Goal: Task Accomplishment & Management: Complete application form

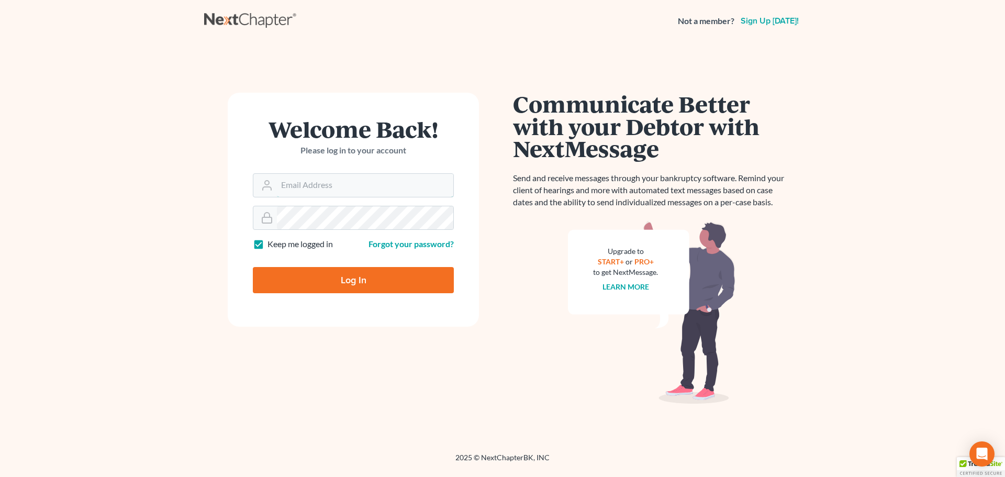
type input "[EMAIL_ADDRESS][DOMAIN_NAME]"
click at [355, 278] on input "Log In" at bounding box center [353, 280] width 201 height 26
type input "Thinking..."
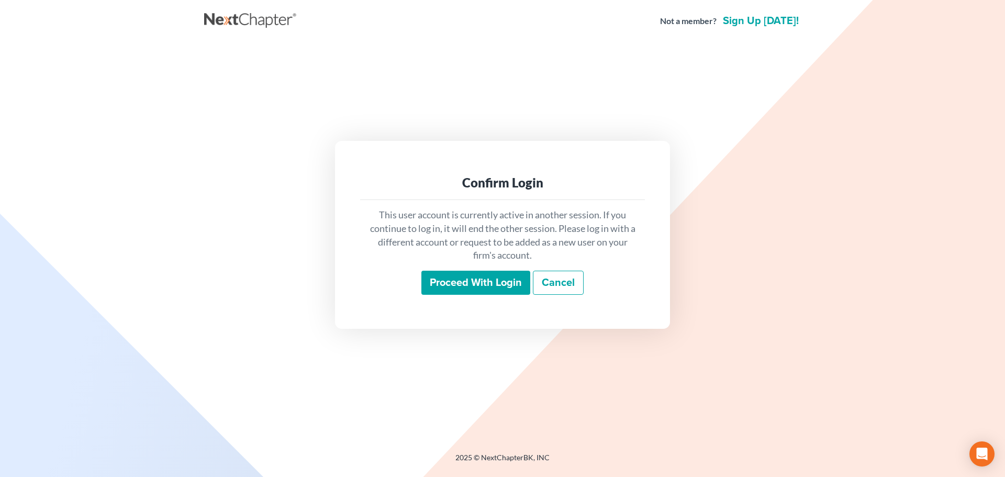
click at [444, 276] on input "Proceed with login" at bounding box center [475, 283] width 109 height 24
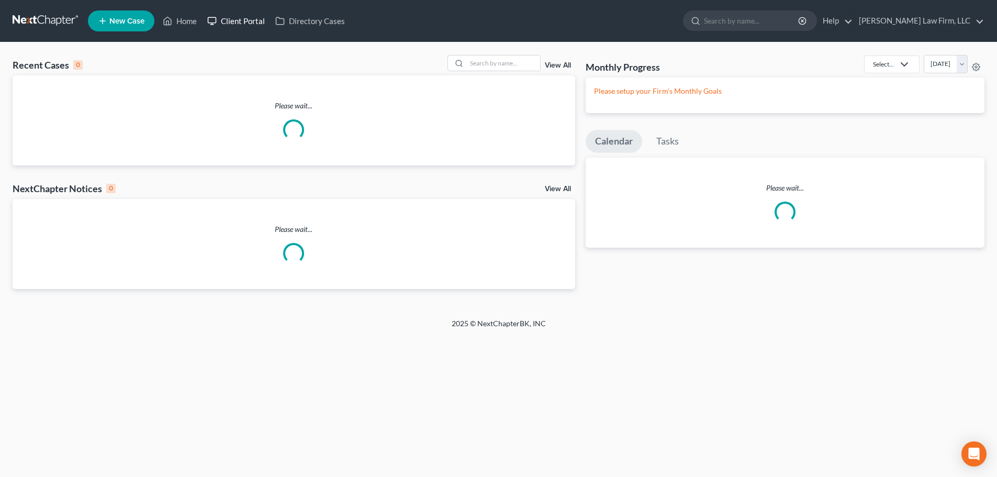
click at [251, 20] on link "Client Portal" at bounding box center [236, 21] width 68 height 19
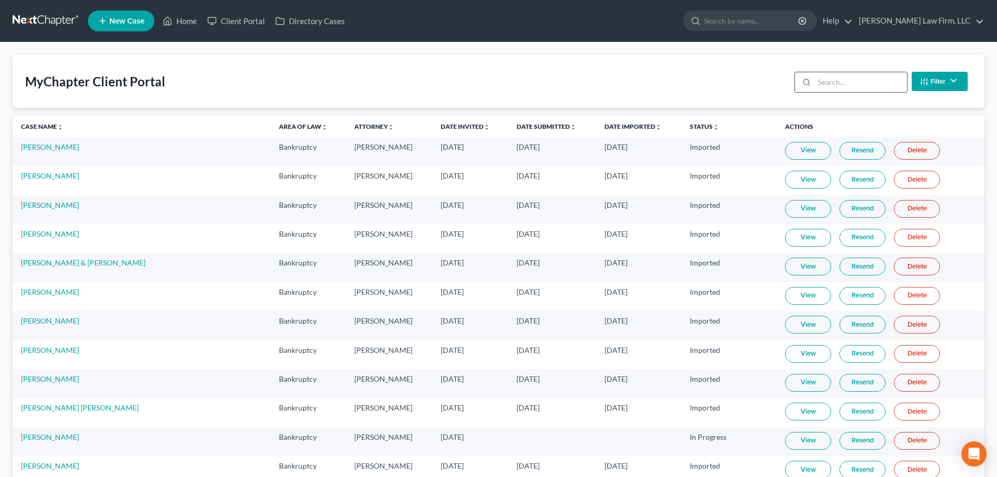
click at [872, 89] on input "search" at bounding box center [860, 82] width 93 height 20
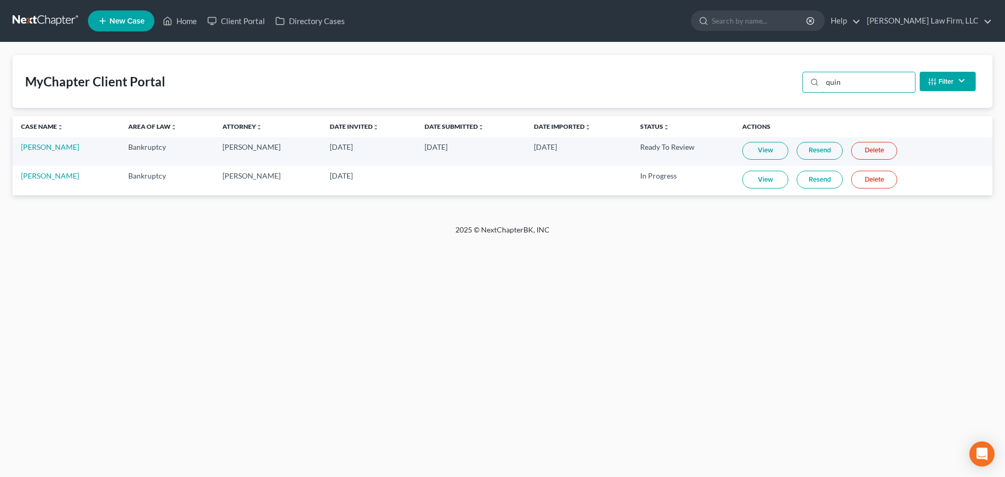
type input "quin"
click at [768, 153] on link "View" at bounding box center [765, 151] width 46 height 18
click at [36, 152] on td "[PERSON_NAME]" at bounding box center [66, 151] width 107 height 29
click at [36, 151] on td "[PERSON_NAME]" at bounding box center [66, 151] width 107 height 29
click at [40, 147] on link "[PERSON_NAME]" at bounding box center [50, 146] width 58 height 9
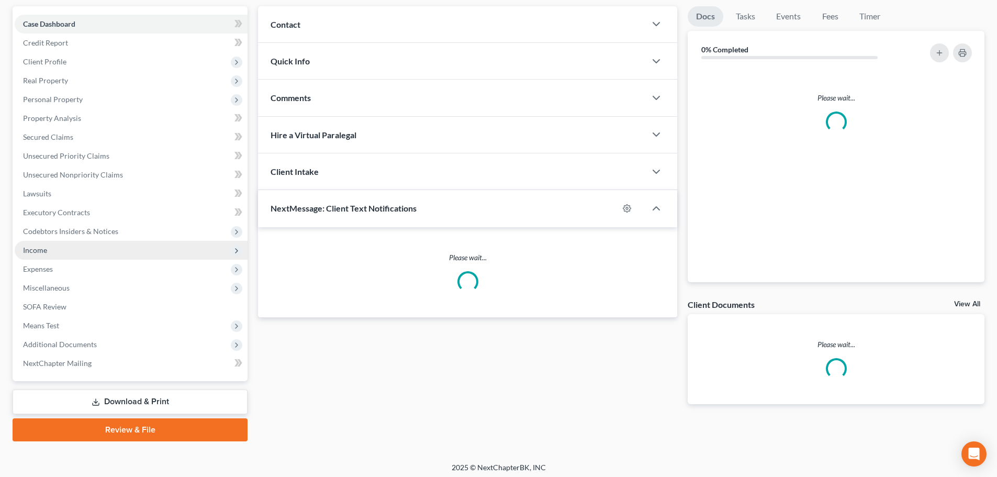
scroll to position [98, 0]
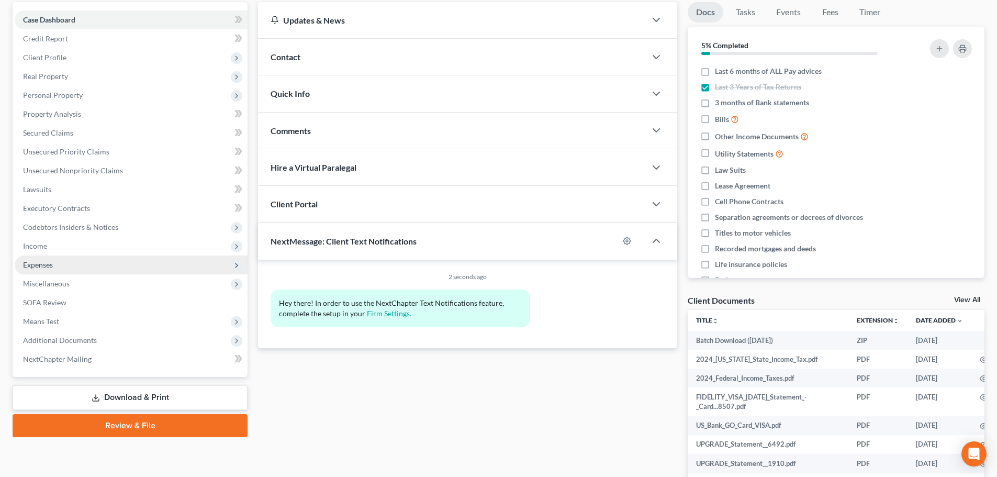
click at [64, 259] on span "Expenses" at bounding box center [131, 264] width 233 height 19
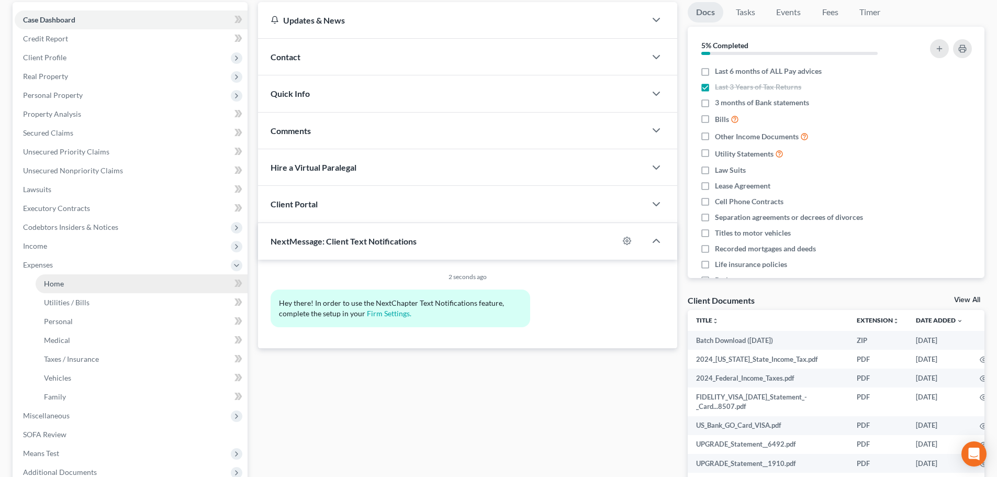
click at [143, 280] on link "Home" at bounding box center [142, 283] width 212 height 19
click at [147, 281] on link "Home" at bounding box center [142, 283] width 212 height 19
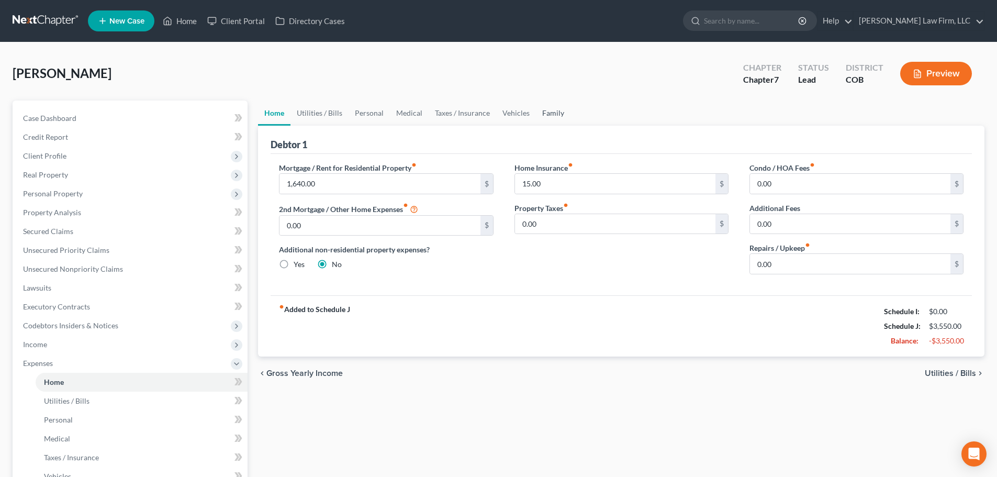
click at [547, 125] on link "Family" at bounding box center [553, 112] width 35 height 25
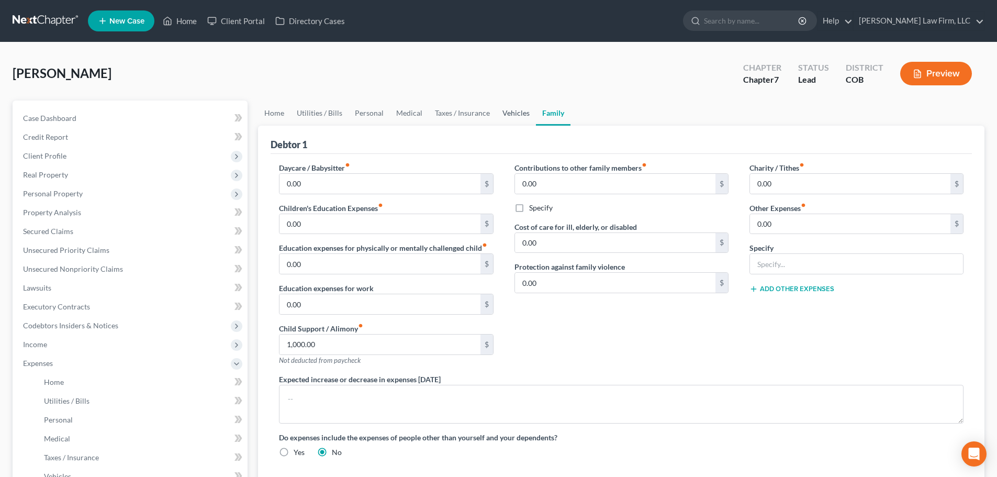
click at [523, 118] on link "Vehicles" at bounding box center [516, 112] width 40 height 25
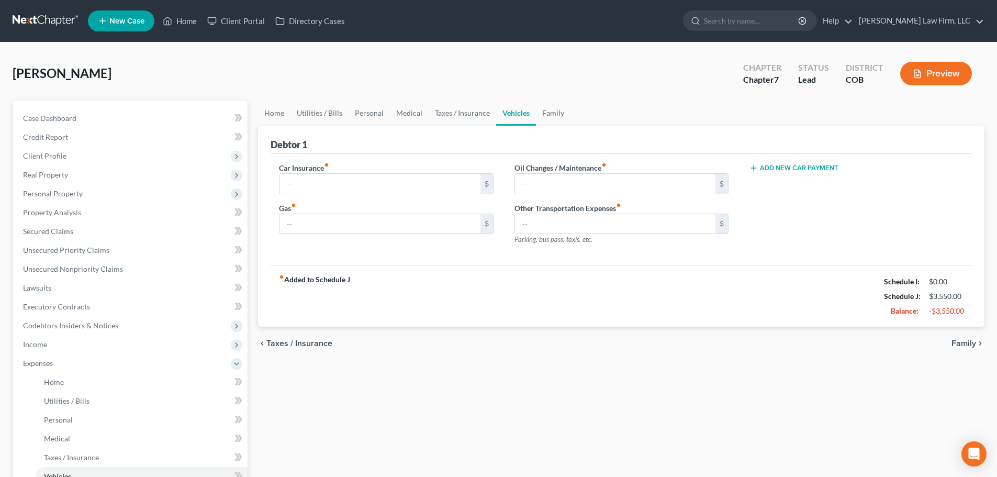
click at [69, 106] on div "Case Dashboard Payments Invoices Payments Payments Credit Report Client Profile…" at bounding box center [130, 353] width 235 height 506
click at [57, 126] on link "Case Dashboard" at bounding box center [131, 118] width 233 height 19
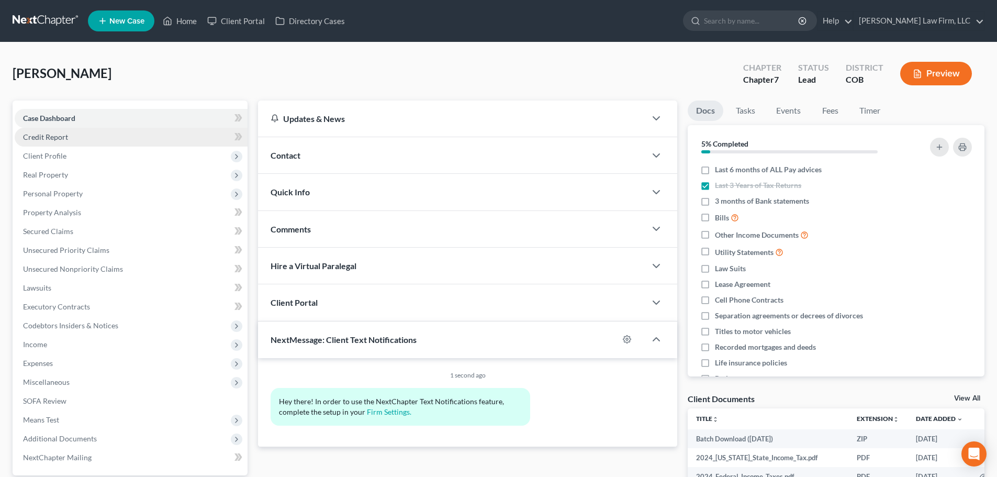
click at [39, 143] on link "Credit Report" at bounding box center [131, 137] width 233 height 19
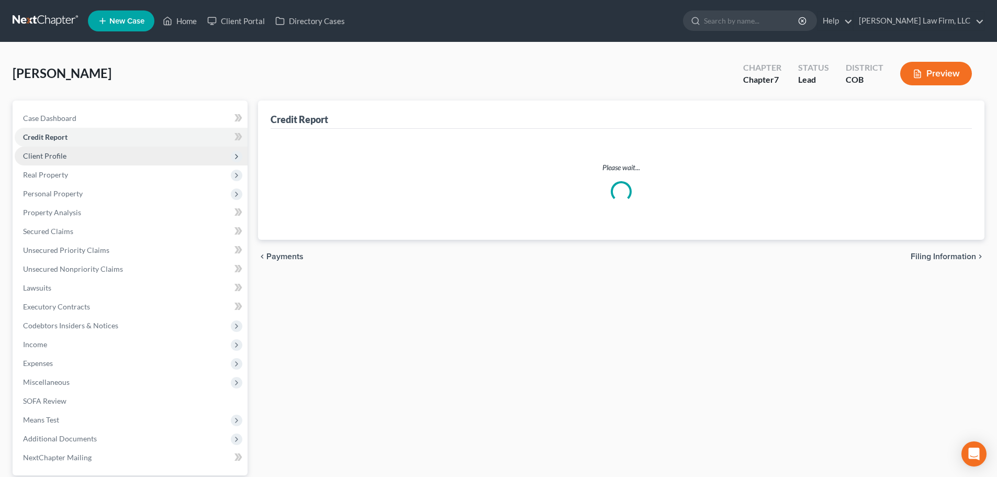
click at [52, 157] on span "Client Profile" at bounding box center [44, 155] width 43 height 9
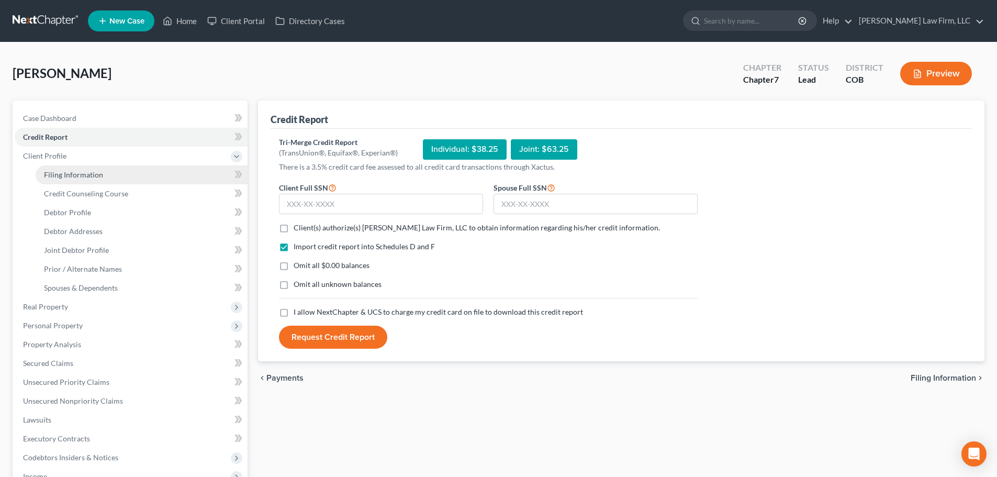
click at [55, 172] on span "Filing Information" at bounding box center [73, 174] width 59 height 9
select select "1"
select select "0"
select select "5"
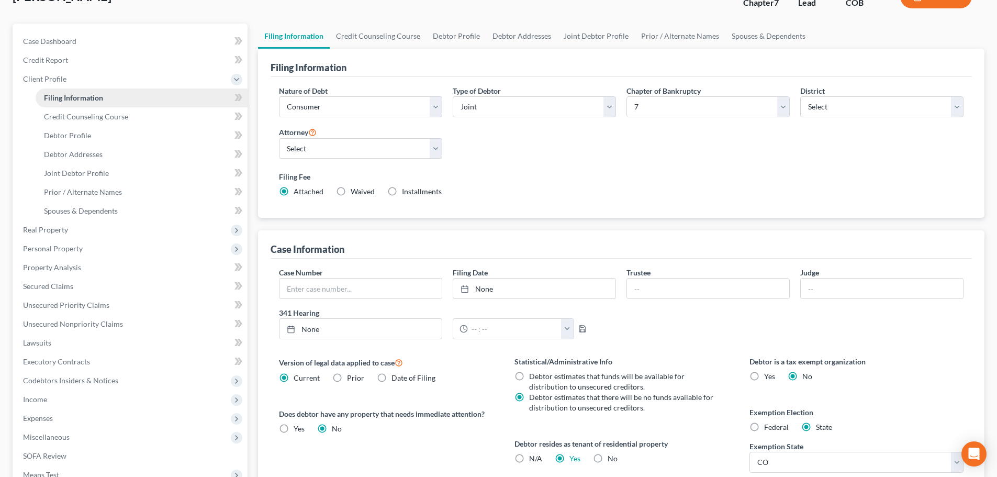
scroll to position [230, 0]
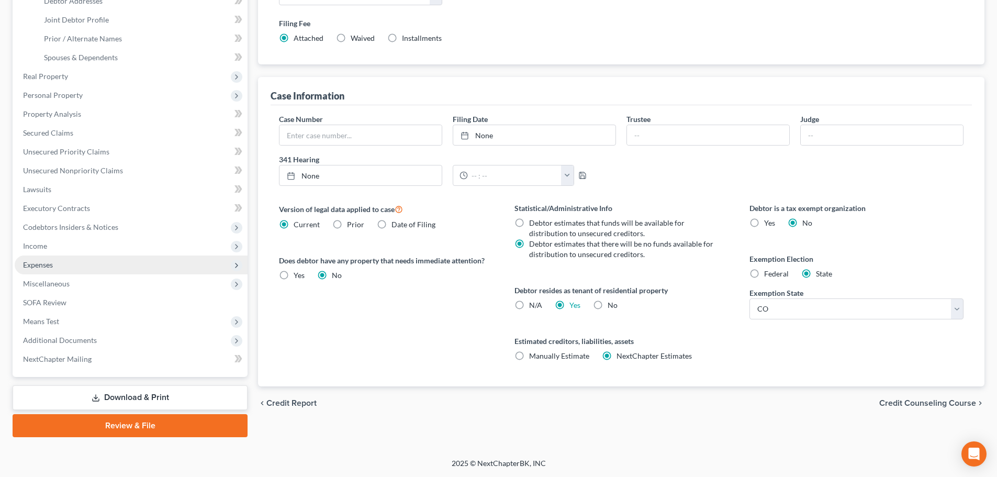
click at [67, 261] on span "Expenses" at bounding box center [131, 264] width 233 height 19
click at [77, 266] on link "Family" at bounding box center [142, 264] width 212 height 19
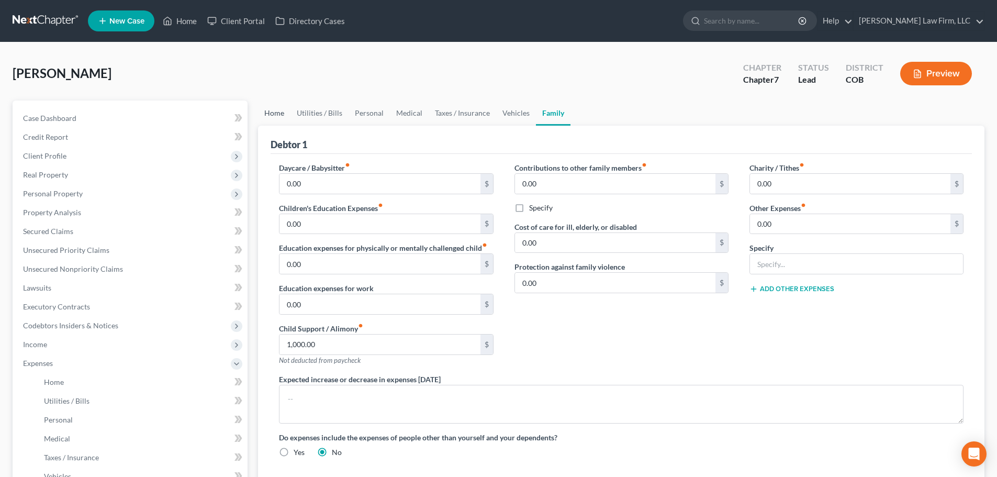
click at [271, 118] on link "Home" at bounding box center [274, 112] width 32 height 25
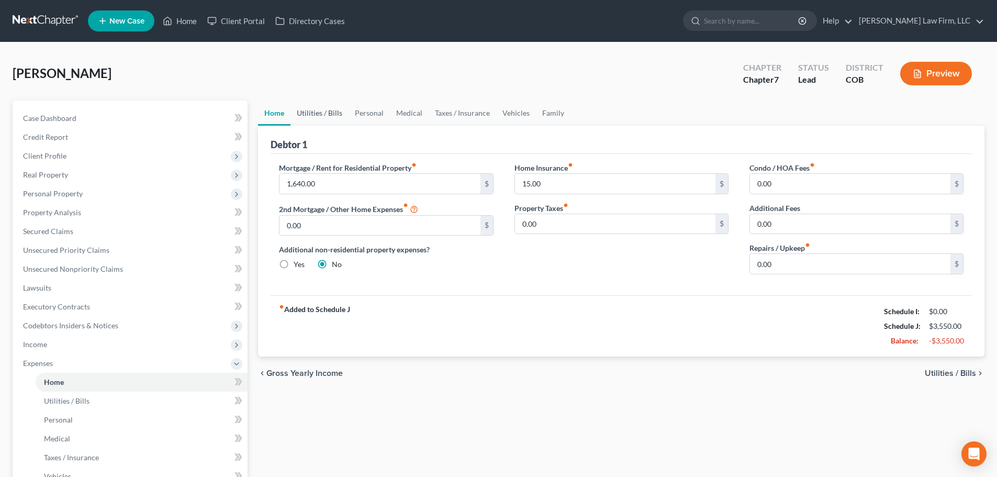
click at [301, 117] on link "Utilities / Bills" at bounding box center [319, 112] width 58 height 25
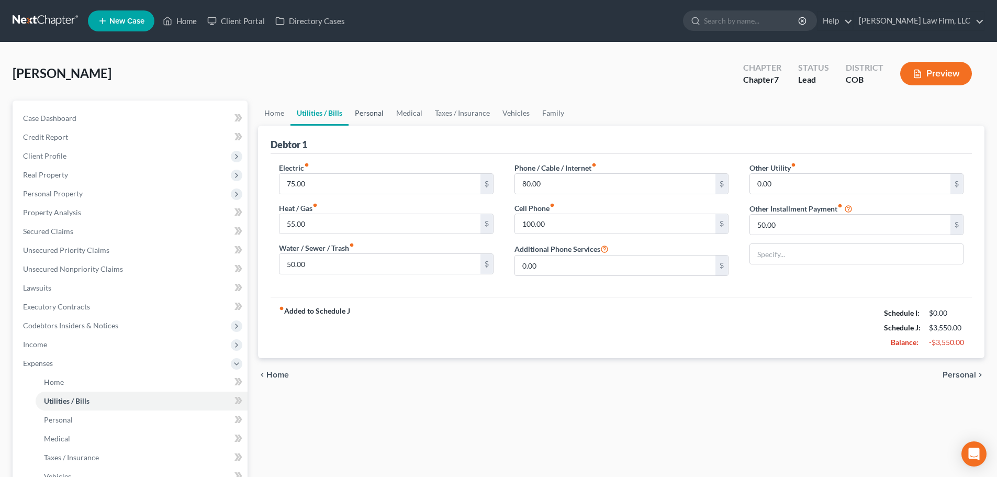
click at [355, 111] on link "Personal" at bounding box center [368, 112] width 41 height 25
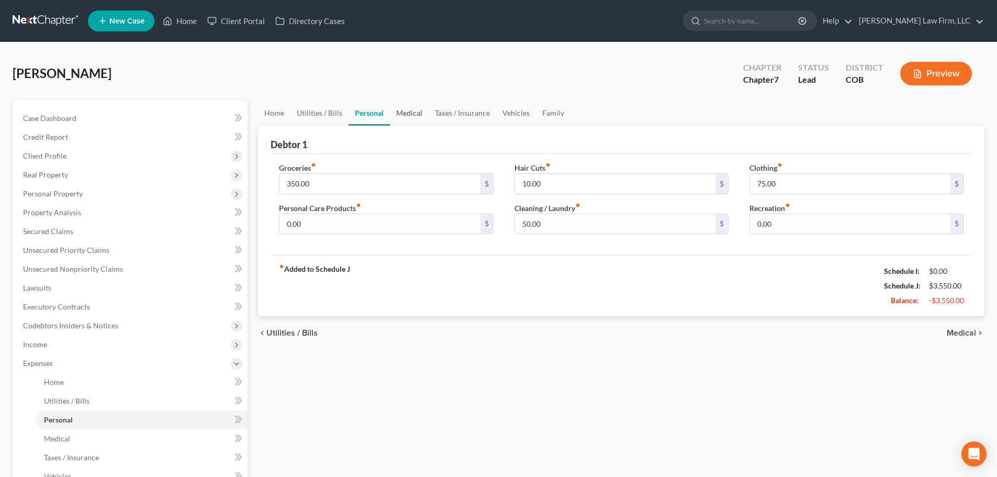
click at [398, 115] on link "Medical" at bounding box center [409, 112] width 39 height 25
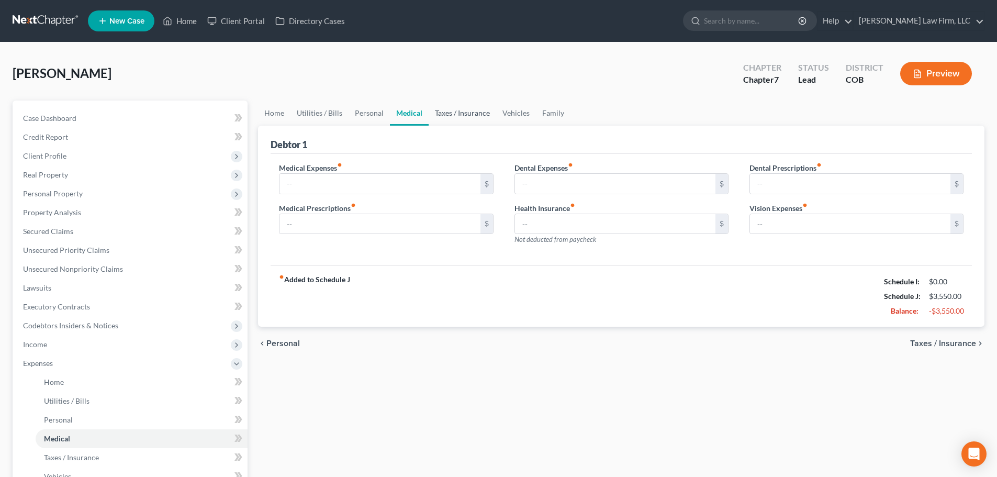
click at [449, 119] on link "Taxes / Insurance" at bounding box center [462, 112] width 67 height 25
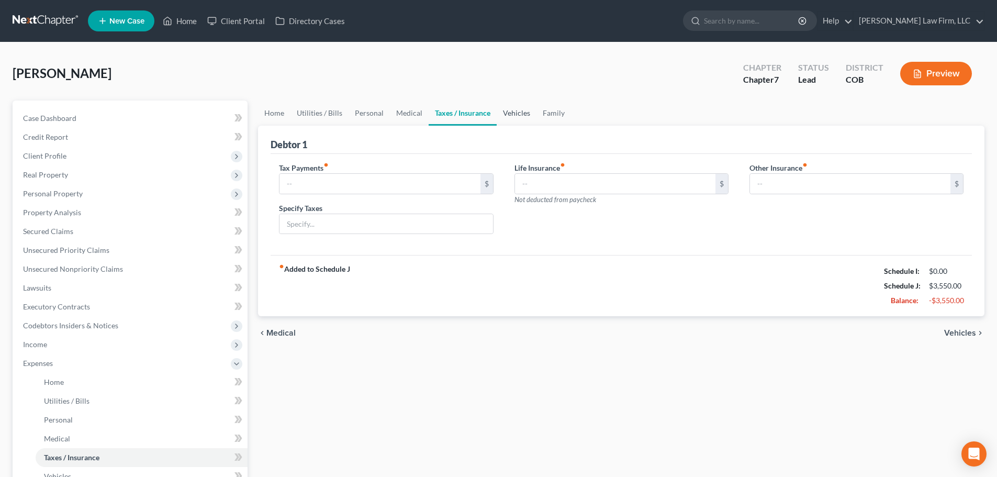
click at [499, 114] on link "Vehicles" at bounding box center [517, 112] width 40 height 25
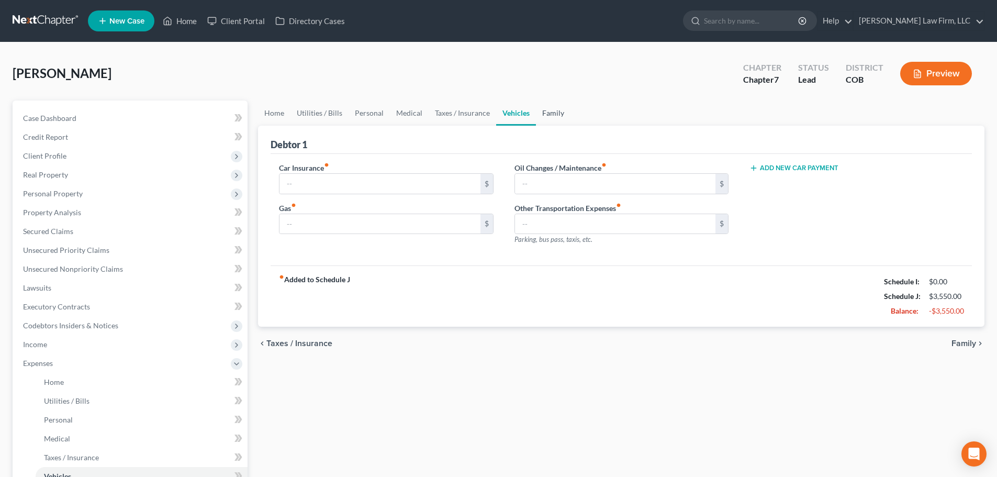
click at [544, 110] on link "Family" at bounding box center [553, 112] width 35 height 25
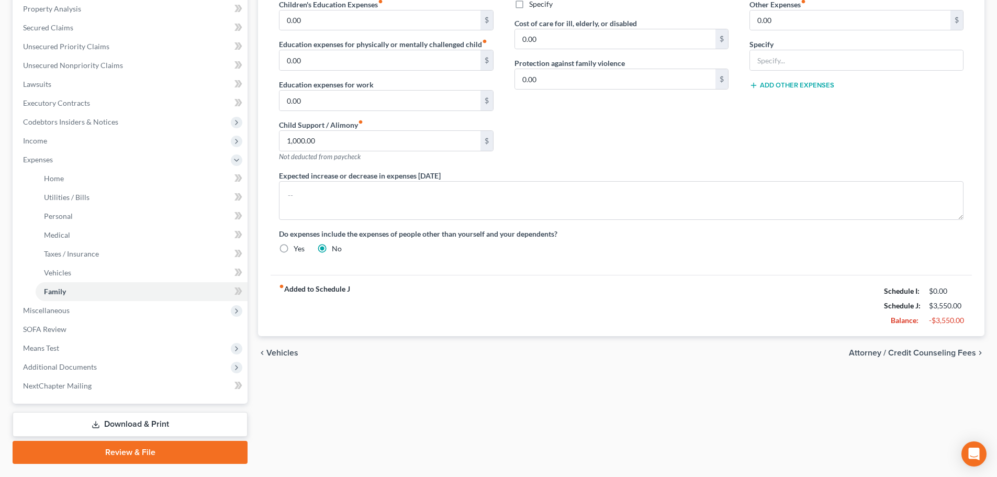
scroll to position [230, 0]
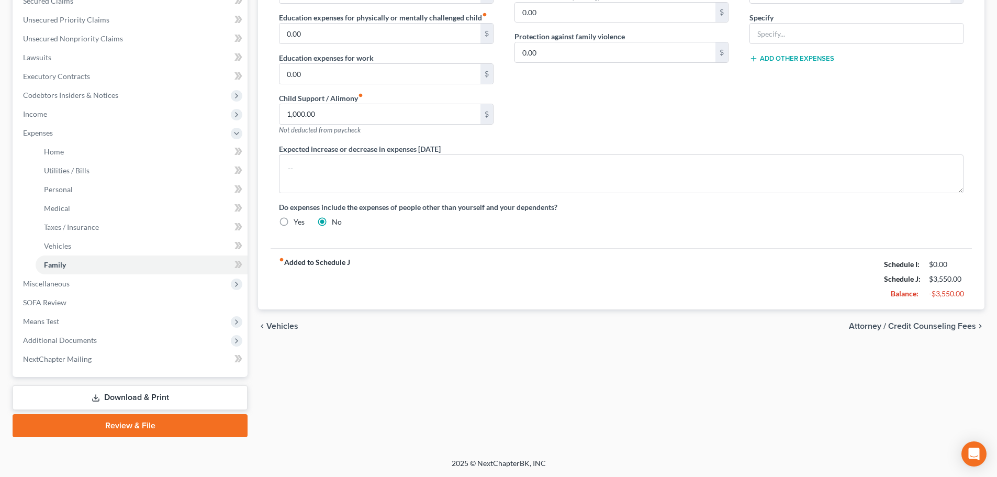
click at [297, 218] on label "Yes" at bounding box center [299, 222] width 11 height 10
click at [298, 218] on input "Yes" at bounding box center [301, 220] width 7 height 7
radio input "true"
click at [332, 222] on label "No" at bounding box center [337, 222] width 10 height 10
click at [336, 222] on input "No" at bounding box center [339, 220] width 7 height 7
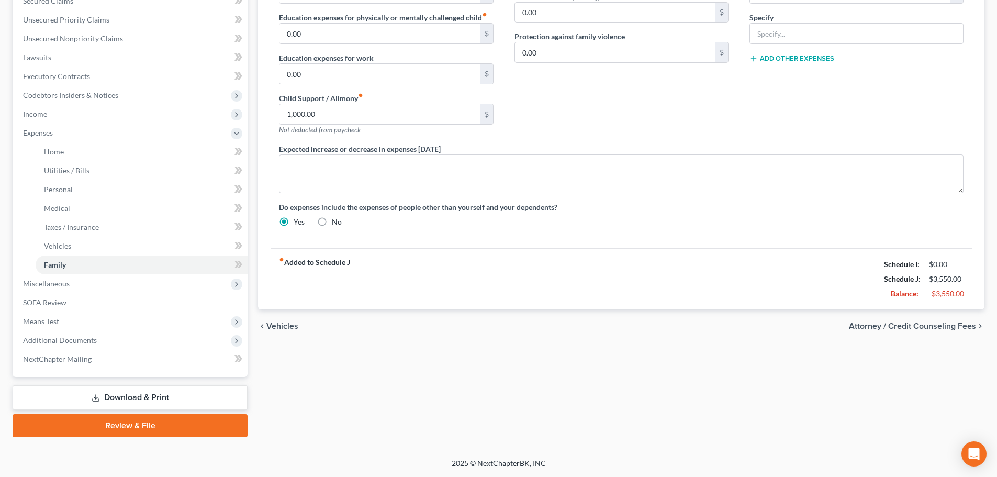
radio input "true"
radio input "false"
click at [117, 343] on span "Additional Documents" at bounding box center [131, 340] width 233 height 19
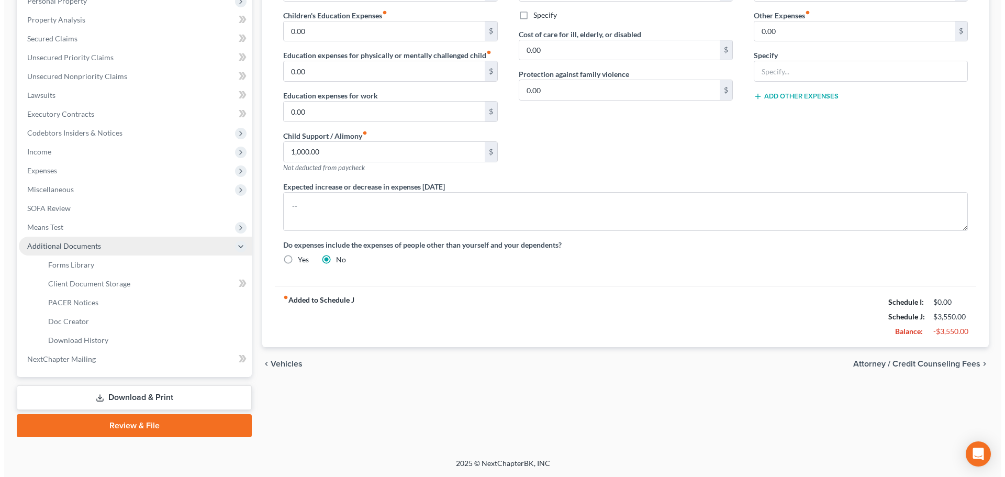
scroll to position [193, 0]
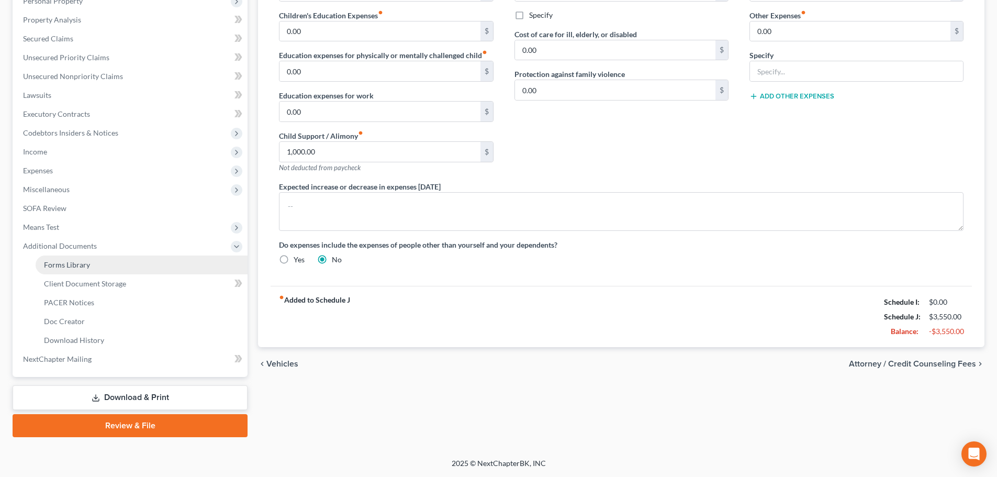
click at [134, 269] on link "Forms Library" at bounding box center [142, 264] width 212 height 19
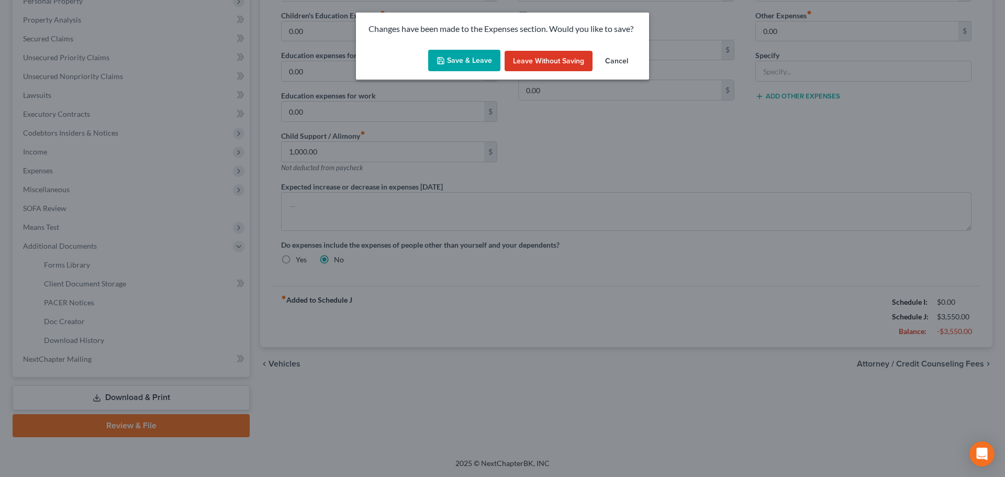
click at [540, 54] on button "Leave without Saving" at bounding box center [548, 61] width 88 height 21
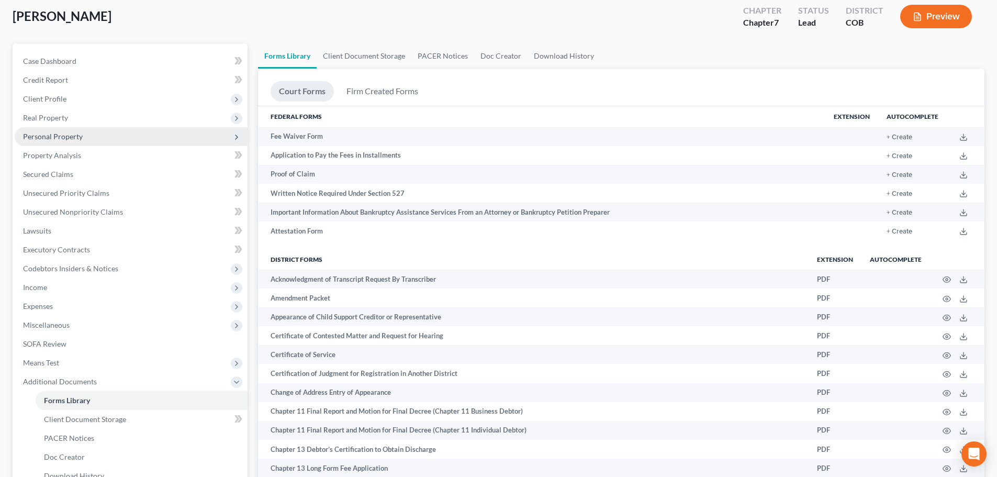
scroll to position [52, 0]
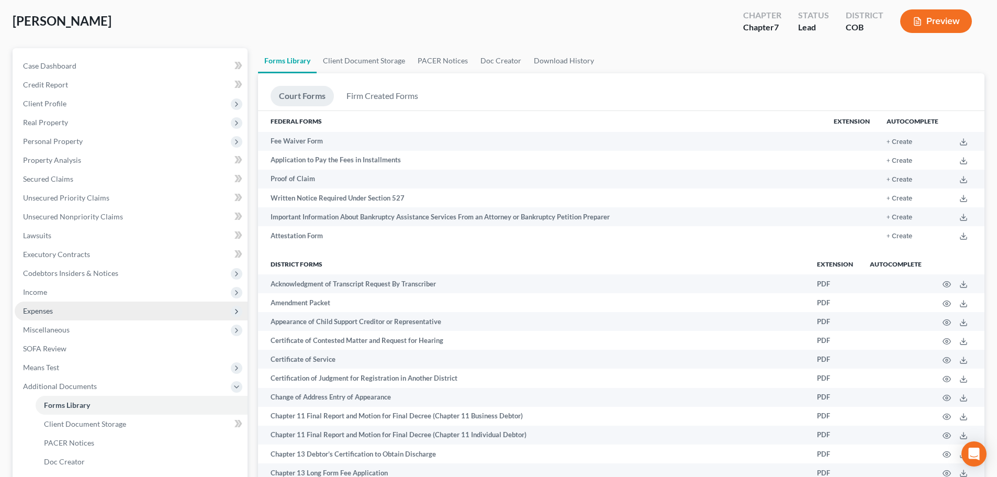
click at [73, 310] on span "Expenses" at bounding box center [131, 310] width 233 height 19
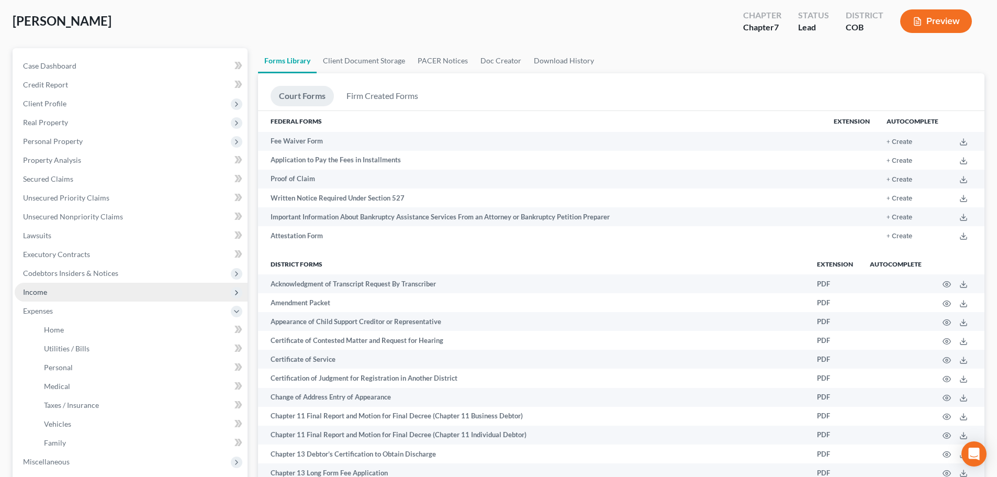
click at [67, 283] on span "Income" at bounding box center [131, 292] width 233 height 19
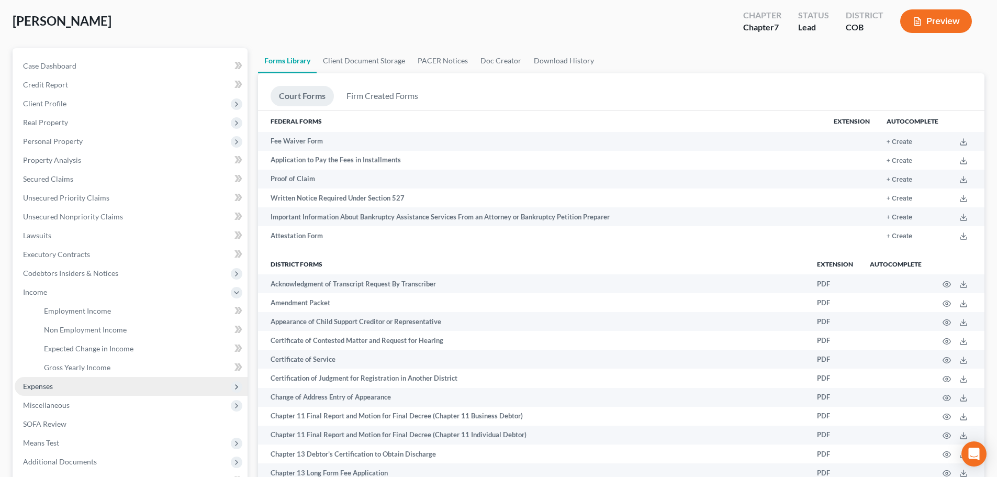
click at [62, 382] on span "Expenses" at bounding box center [131, 386] width 233 height 19
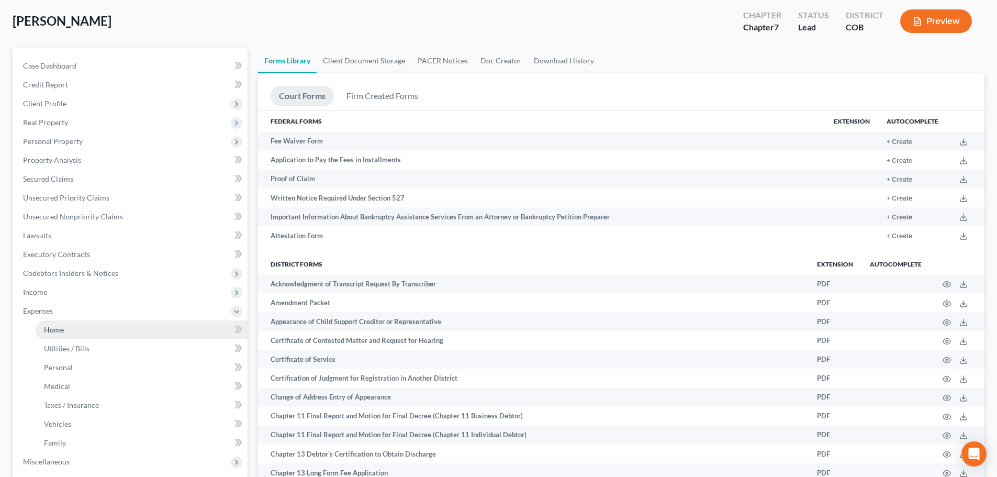
click at [107, 324] on link "Home" at bounding box center [142, 329] width 212 height 19
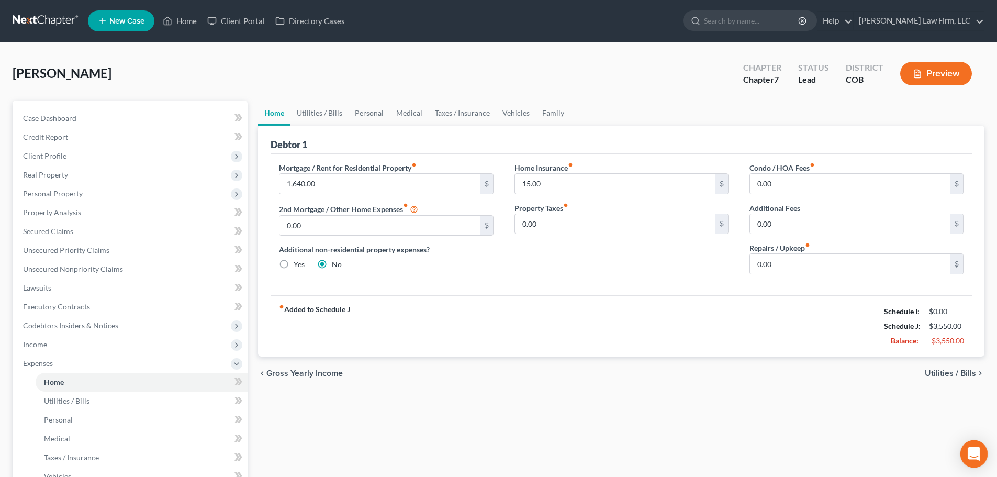
click at [981, 451] on div "Open Intercom Messenger" at bounding box center [974, 454] width 28 height 28
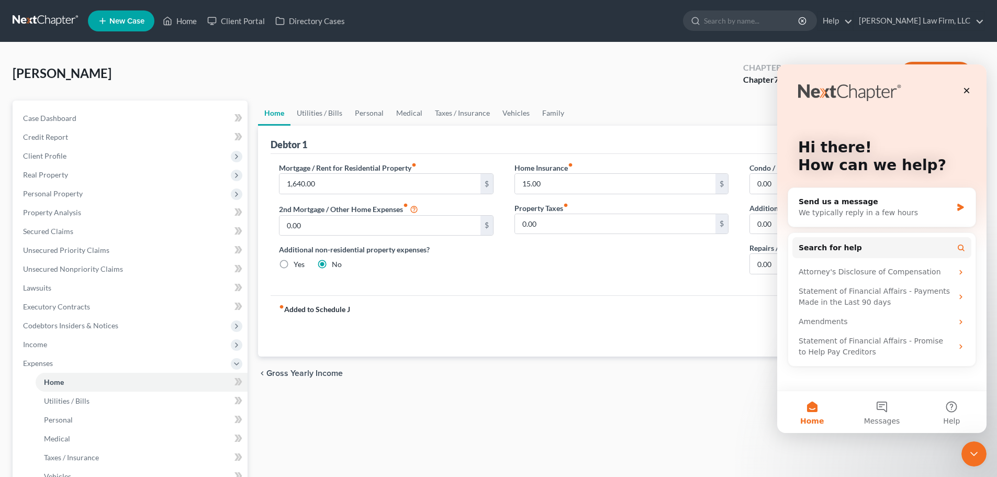
click at [618, 362] on div "chevron_left Gross Yearly Income Utilities / Bills chevron_right" at bounding box center [621, 372] width 726 height 33
click at [294, 273] on div "Mortgage / Rent for Residential Property fiber_manual_record 1,640.00 $ 2nd Mor…" at bounding box center [385, 222] width 235 height 120
click at [980, 447] on div "Close Intercom Messenger" at bounding box center [972, 452] width 25 height 25
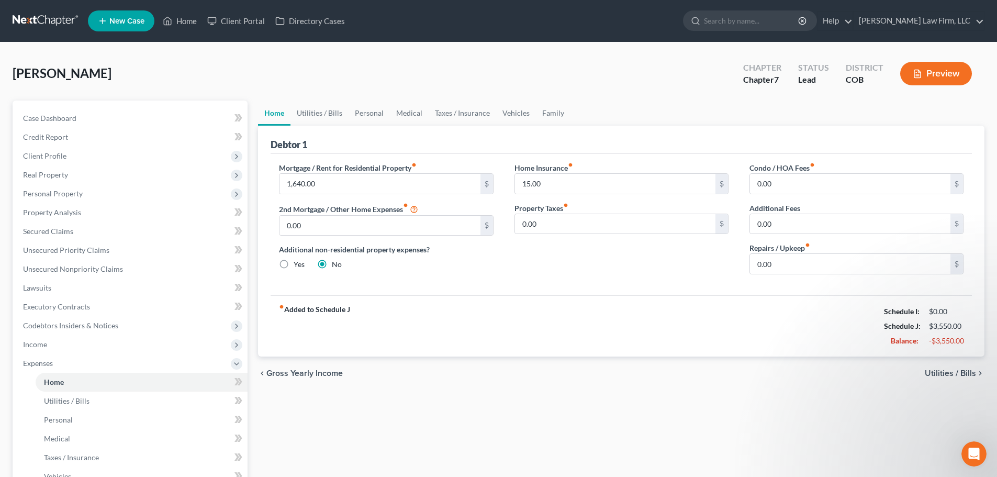
click at [294, 262] on label "Yes" at bounding box center [299, 264] width 11 height 10
click at [298, 262] on input "Yes" at bounding box center [301, 262] width 7 height 7
radio input "true"
click at [332, 263] on label "No" at bounding box center [337, 264] width 10 height 10
click at [336, 263] on input "No" at bounding box center [339, 262] width 7 height 7
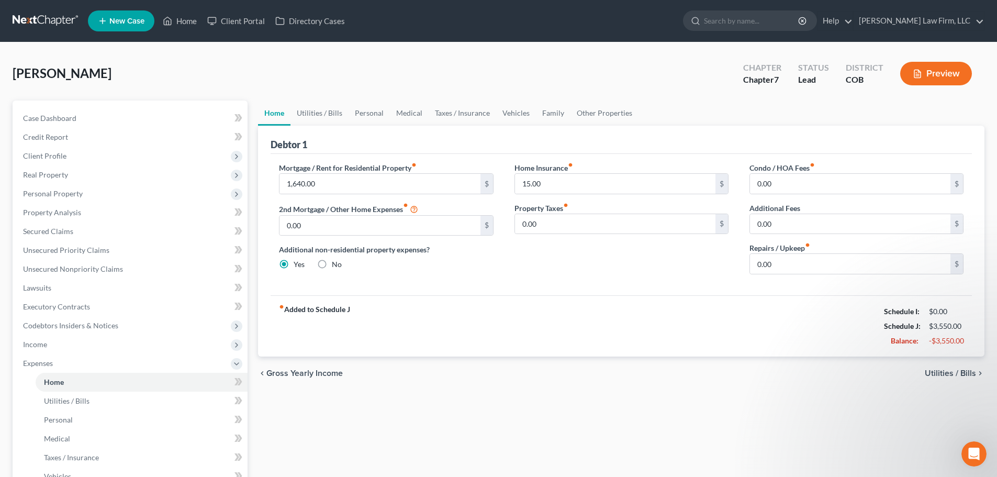
radio input "true"
radio input "false"
click at [314, 108] on link "Utilities / Bills" at bounding box center [319, 112] width 58 height 25
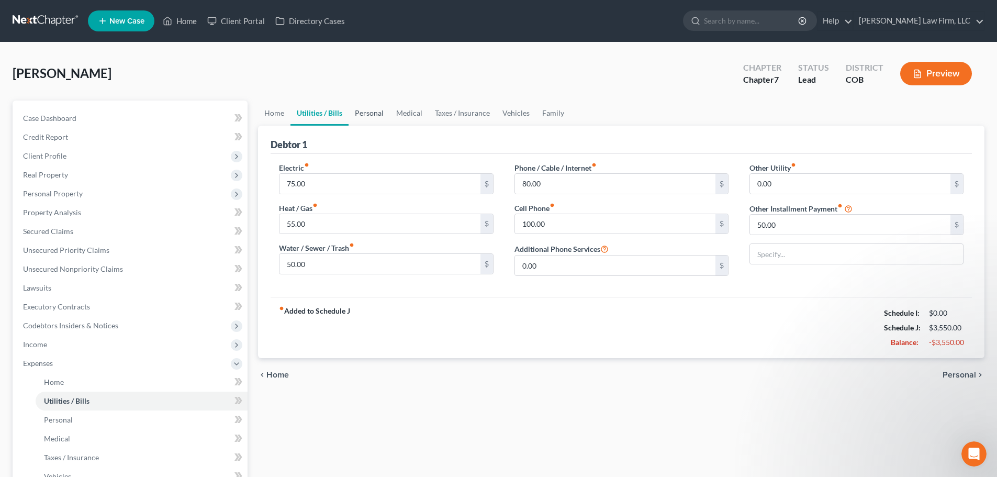
click at [363, 110] on link "Personal" at bounding box center [368, 112] width 41 height 25
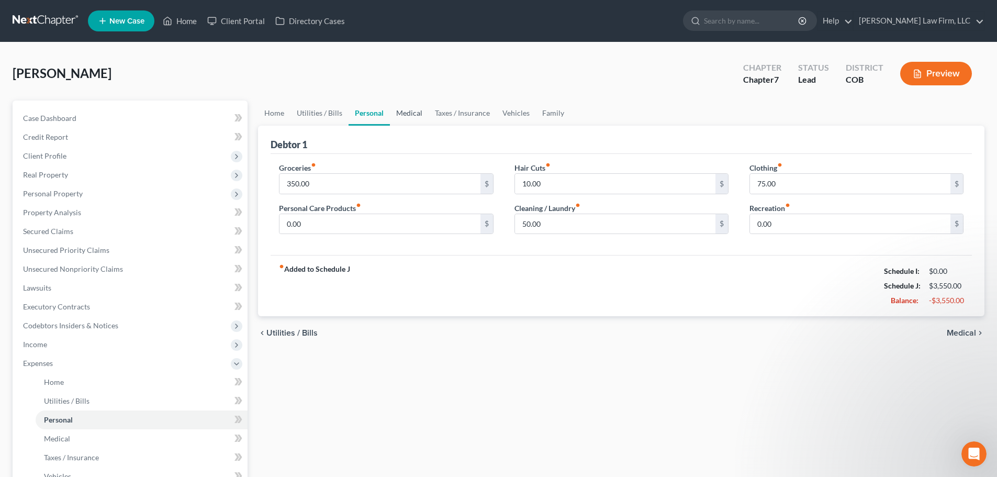
click at [408, 114] on link "Medical" at bounding box center [409, 112] width 39 height 25
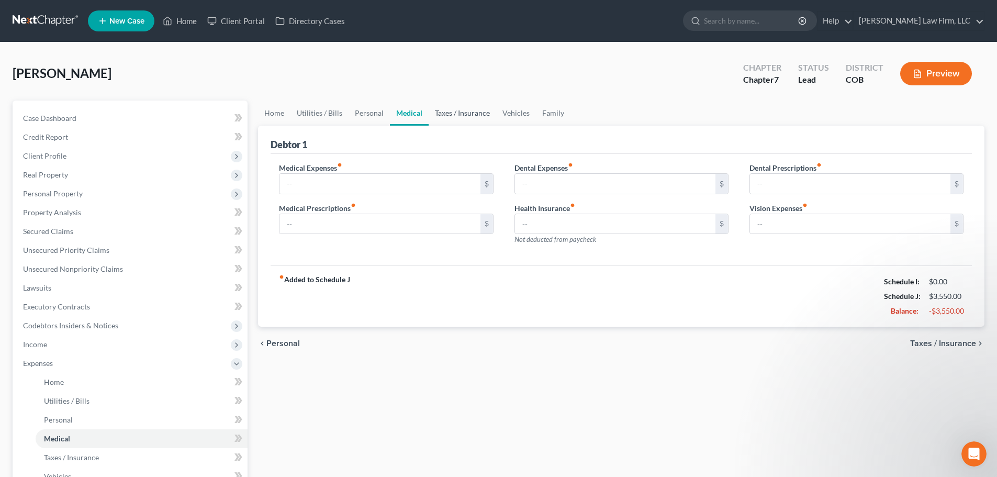
click at [459, 110] on link "Taxes / Insurance" at bounding box center [462, 112] width 67 height 25
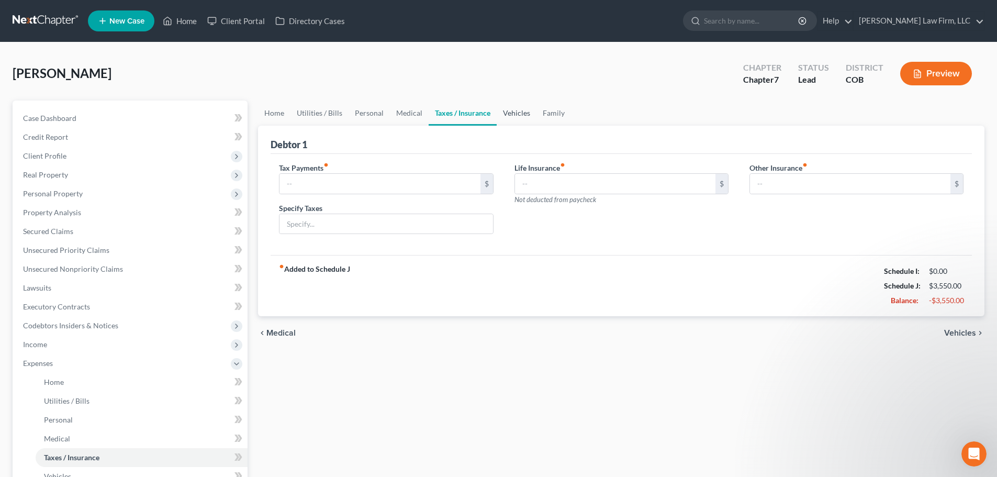
click at [497, 106] on link "Vehicles" at bounding box center [517, 112] width 40 height 25
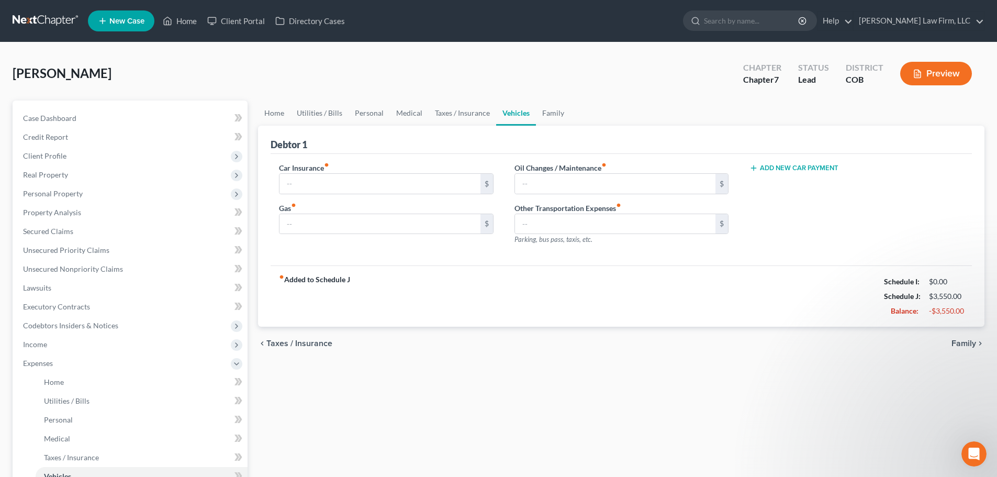
click at [285, 278] on strong "fiber_manual_record Added to Schedule J" at bounding box center [314, 296] width 71 height 44
click at [552, 115] on link "Family" at bounding box center [553, 112] width 35 height 25
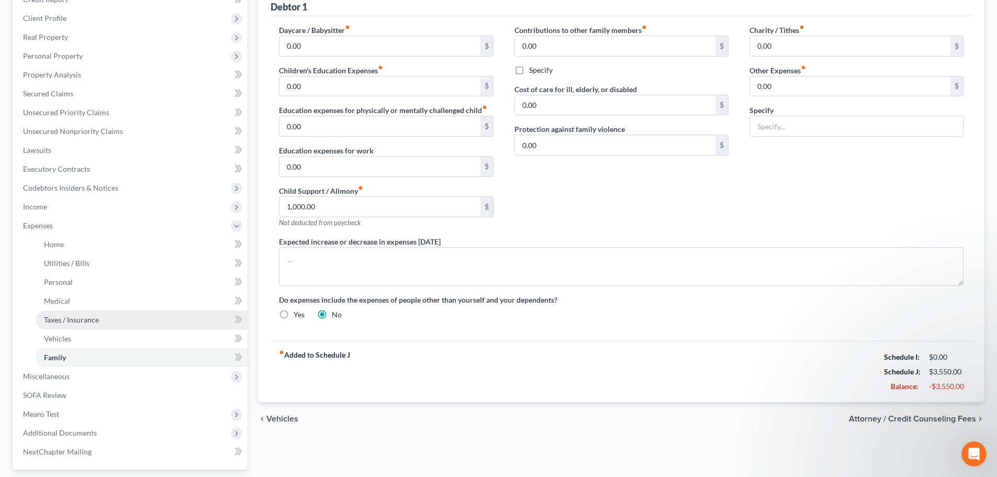
scroll to position [157, 0]
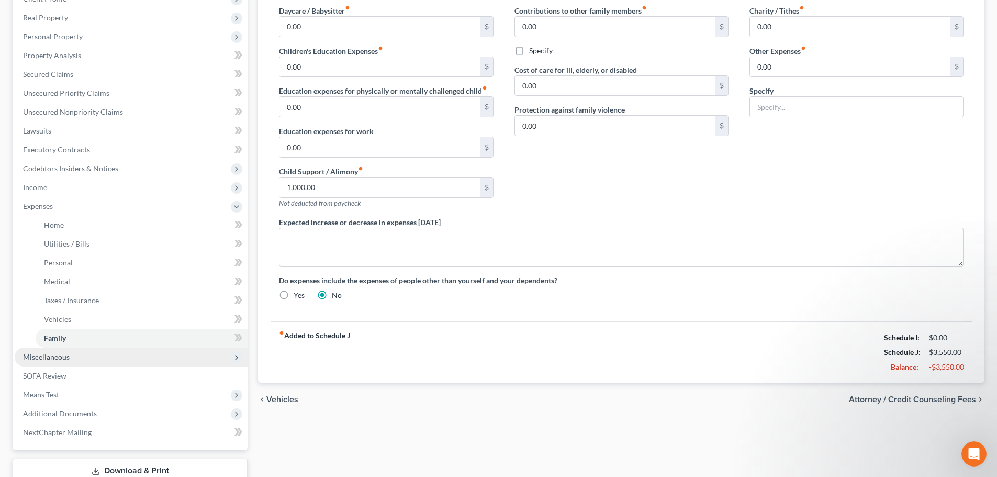
click at [149, 348] on span "Miscellaneous" at bounding box center [131, 356] width 233 height 19
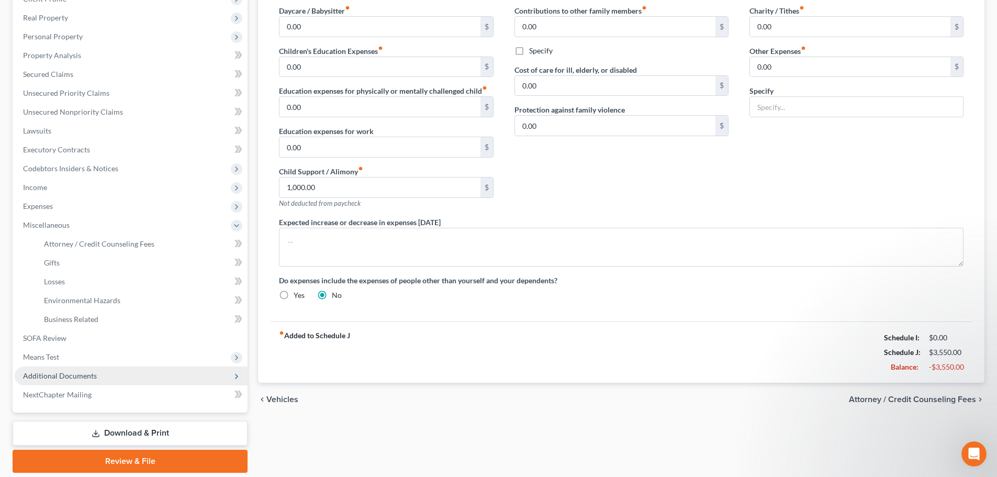
click at [111, 375] on span "Additional Documents" at bounding box center [131, 375] width 233 height 19
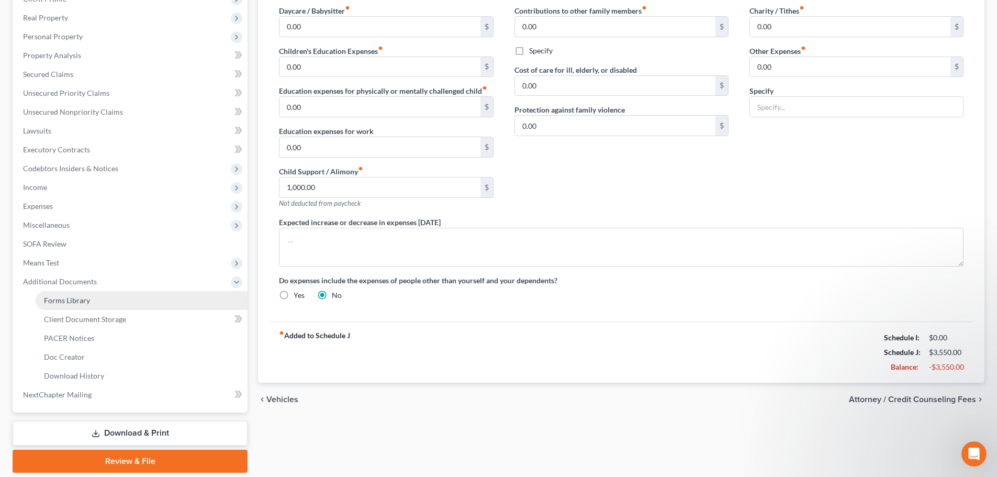
click at [120, 301] on link "Forms Library" at bounding box center [142, 300] width 212 height 19
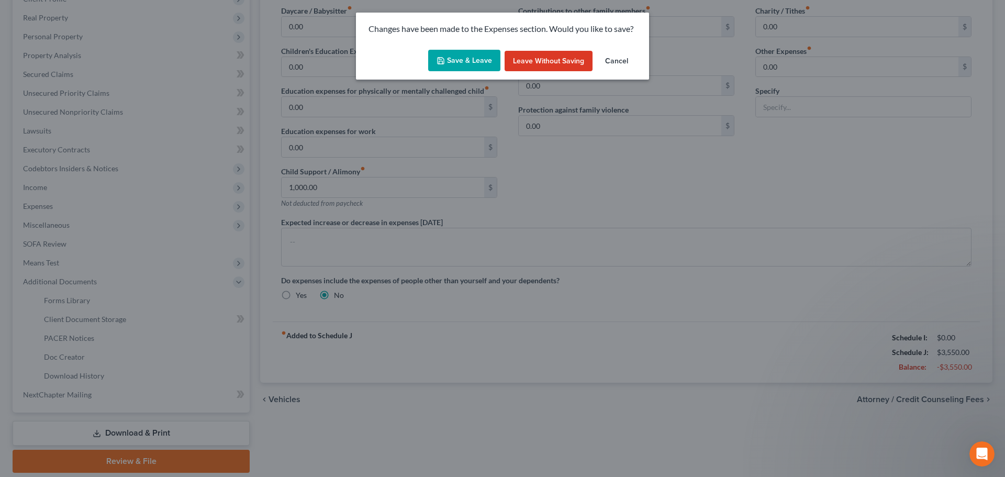
click at [534, 49] on div "Save & Leave Leave without Saving Cancel" at bounding box center [502, 63] width 293 height 35
click at [528, 59] on button "Leave without Saving" at bounding box center [548, 61] width 88 height 21
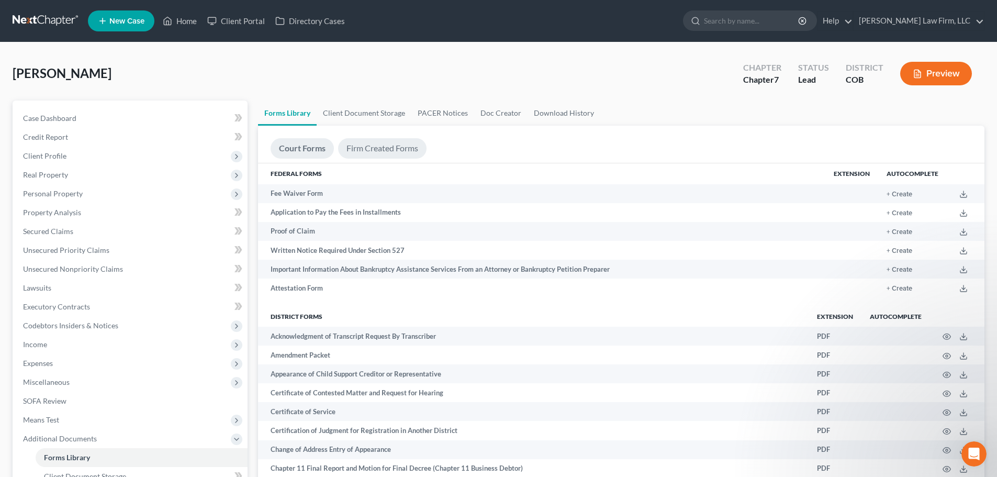
click at [376, 156] on link "Firm Created Forms" at bounding box center [382, 148] width 88 height 20
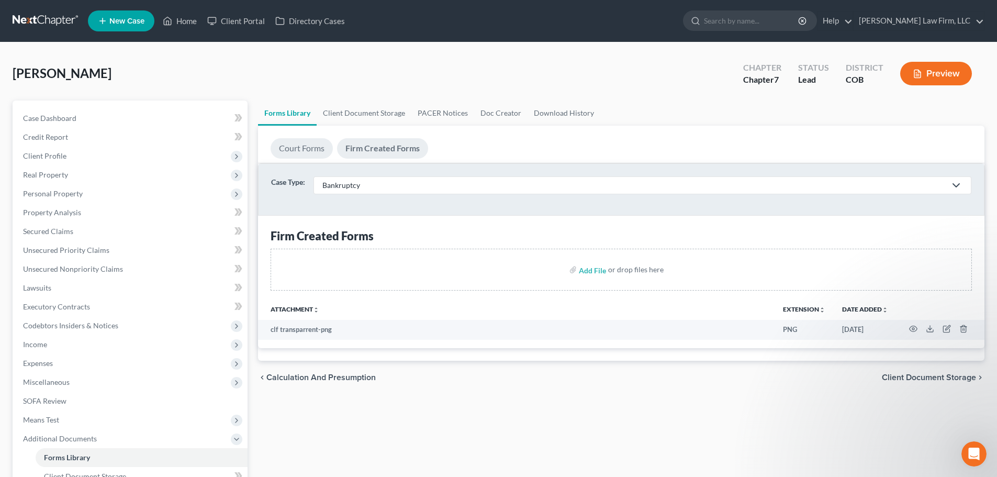
click at [313, 151] on link "Court Forms" at bounding box center [302, 148] width 62 height 20
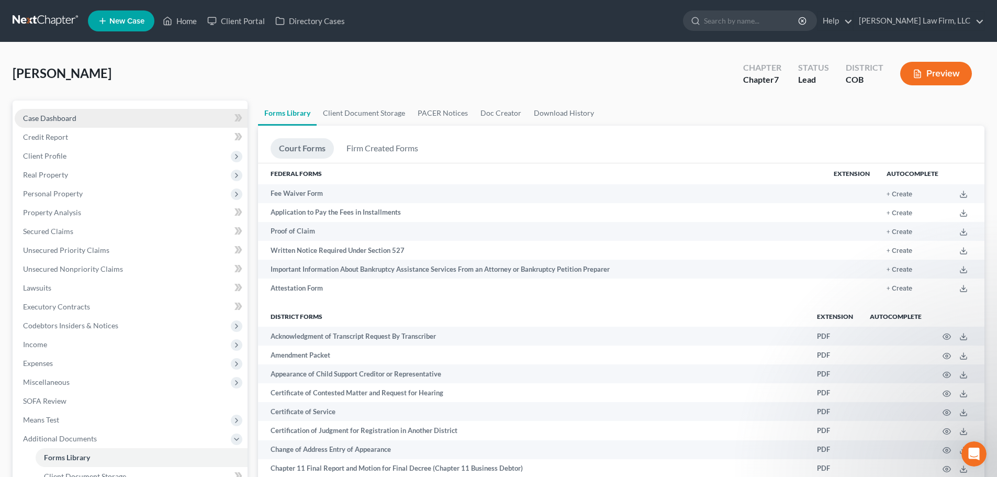
click at [170, 121] on link "Case Dashboard" at bounding box center [131, 118] width 233 height 19
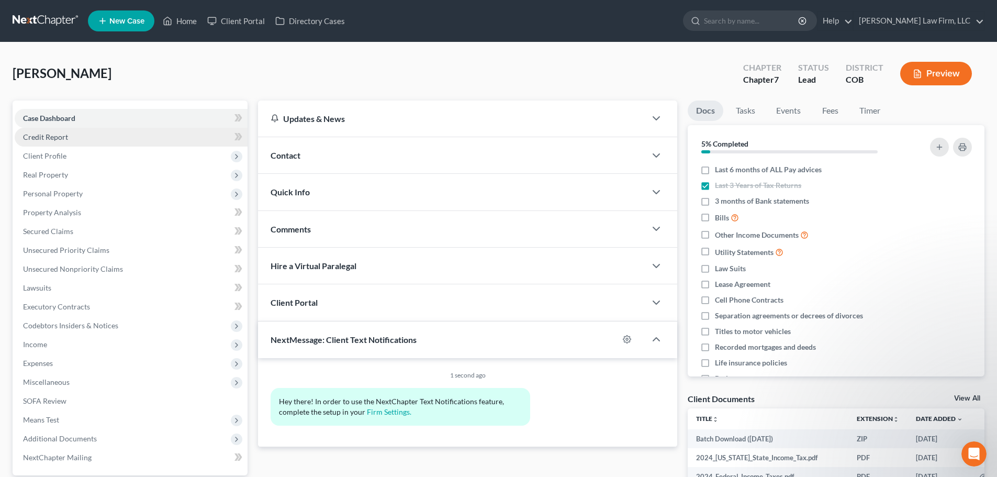
click at [163, 130] on link "Credit Report" at bounding box center [131, 137] width 233 height 19
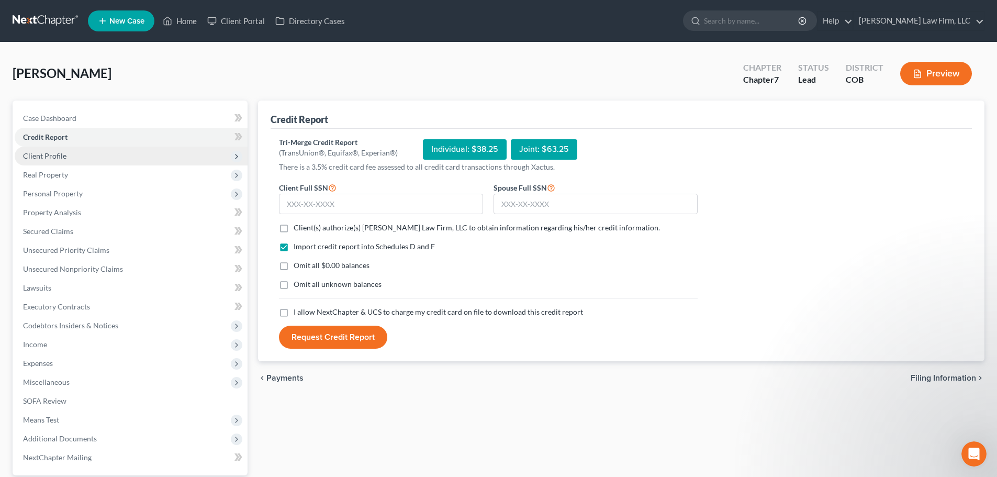
click at [136, 157] on span "Client Profile" at bounding box center [131, 156] width 233 height 19
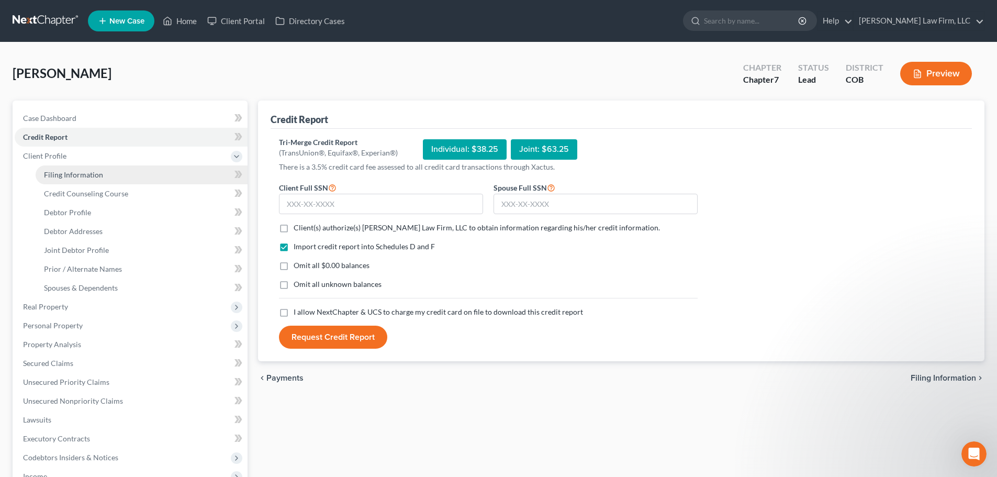
click at [120, 172] on link "Filing Information" at bounding box center [142, 174] width 212 height 19
select select "1"
select select "0"
select select "11"
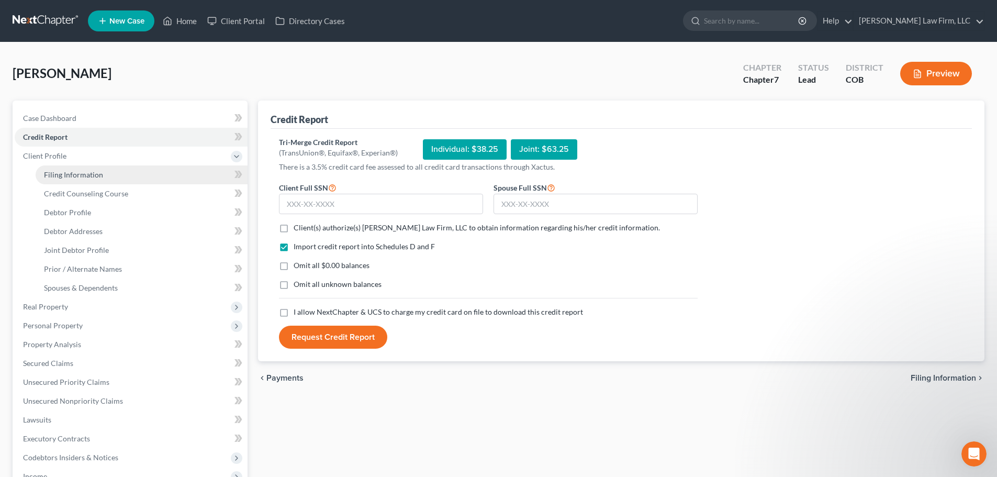
select select "1"
select select "5"
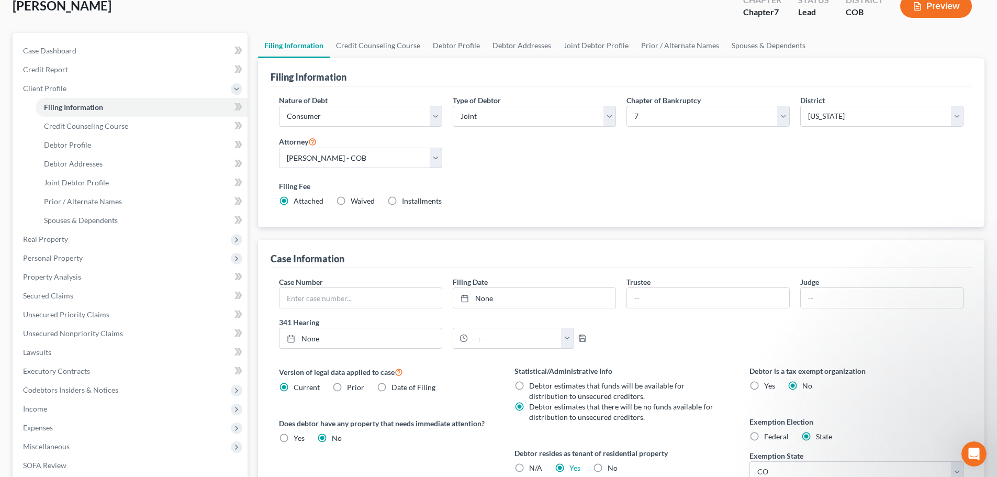
scroll to position [52, 0]
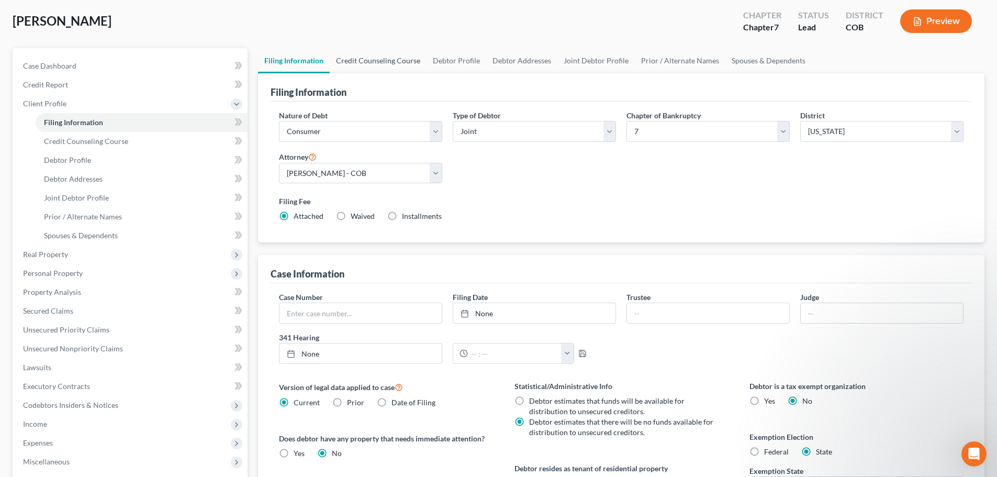
click at [374, 60] on link "Credit Counseling Course" at bounding box center [378, 60] width 97 height 25
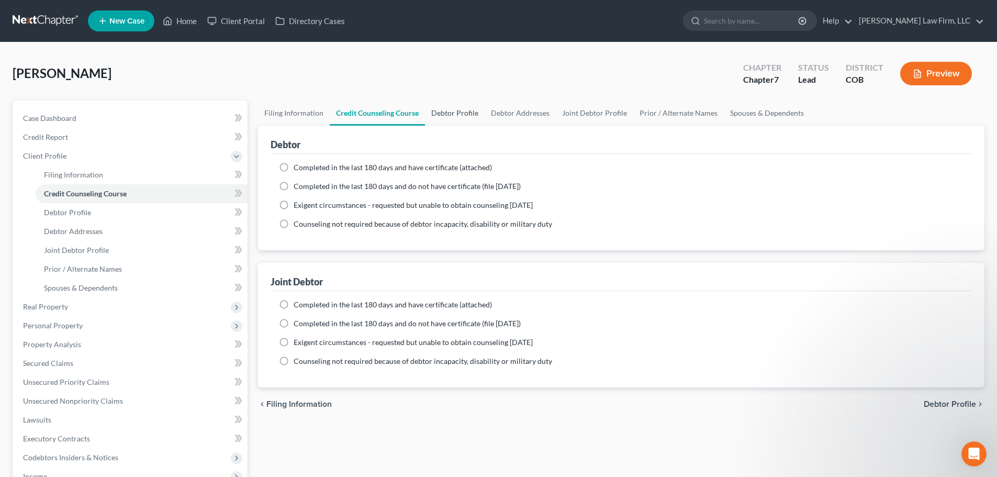
click at [443, 119] on link "Debtor Profile" at bounding box center [455, 112] width 60 height 25
select select "1"
select select "0"
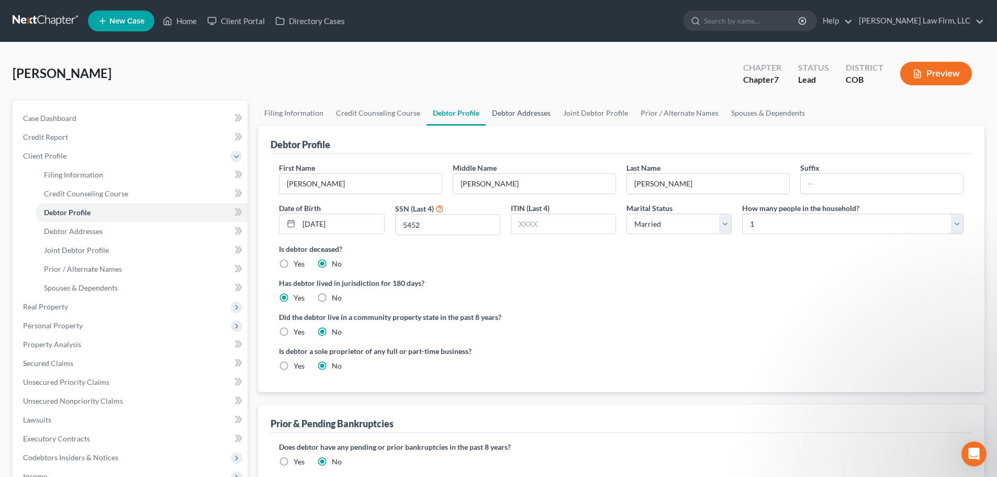
click at [508, 113] on link "Debtor Addresses" at bounding box center [521, 112] width 71 height 25
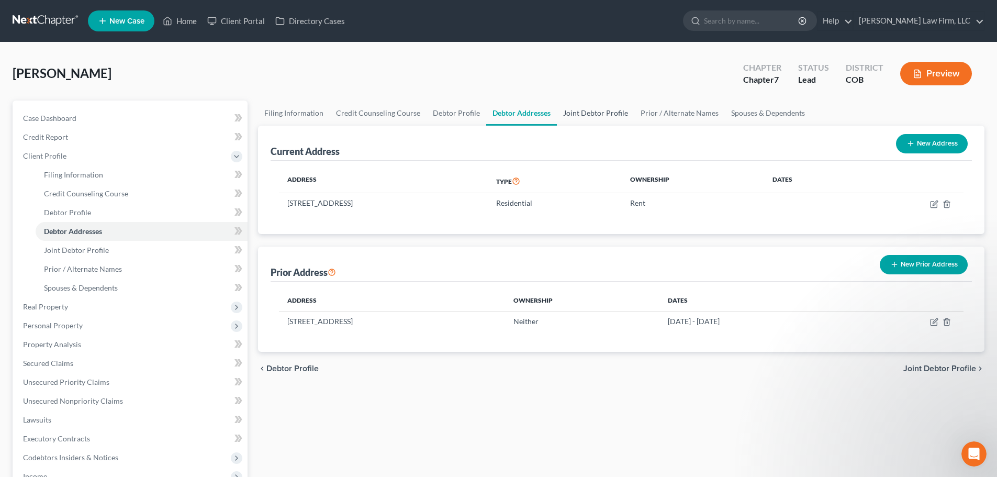
click at [567, 115] on link "Joint Debtor Profile" at bounding box center [595, 112] width 77 height 25
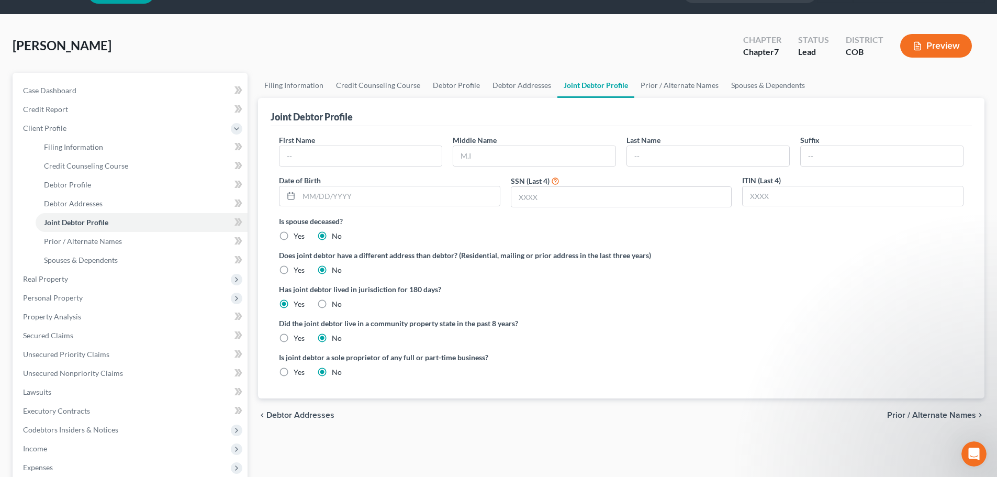
scroll to position [52, 0]
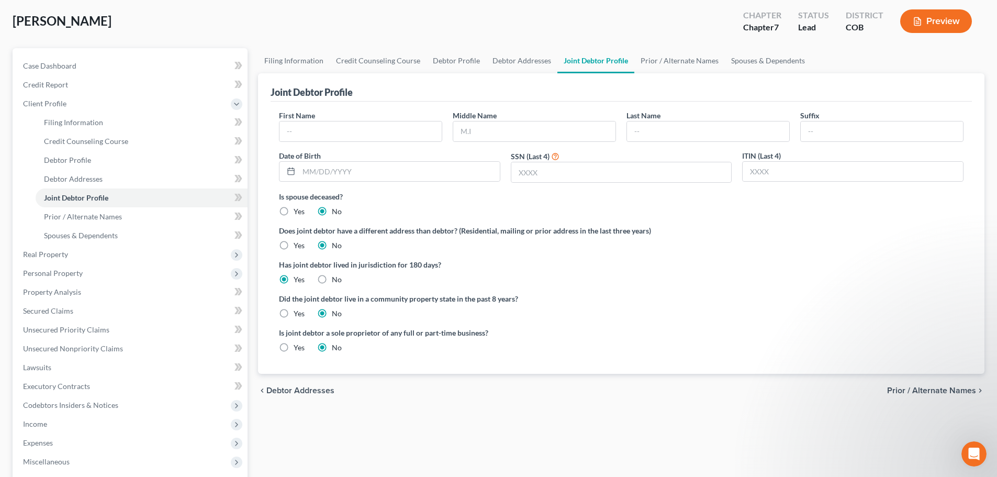
click at [295, 244] on label "Yes" at bounding box center [299, 245] width 11 height 10
click at [298, 244] on input "Yes" at bounding box center [301, 243] width 7 height 7
radio input "true"
radio input "false"
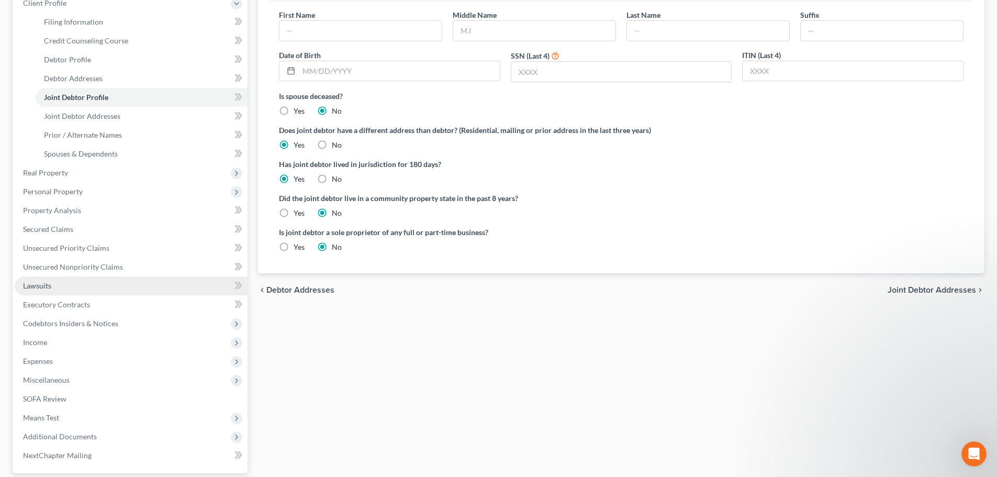
scroll to position [157, 0]
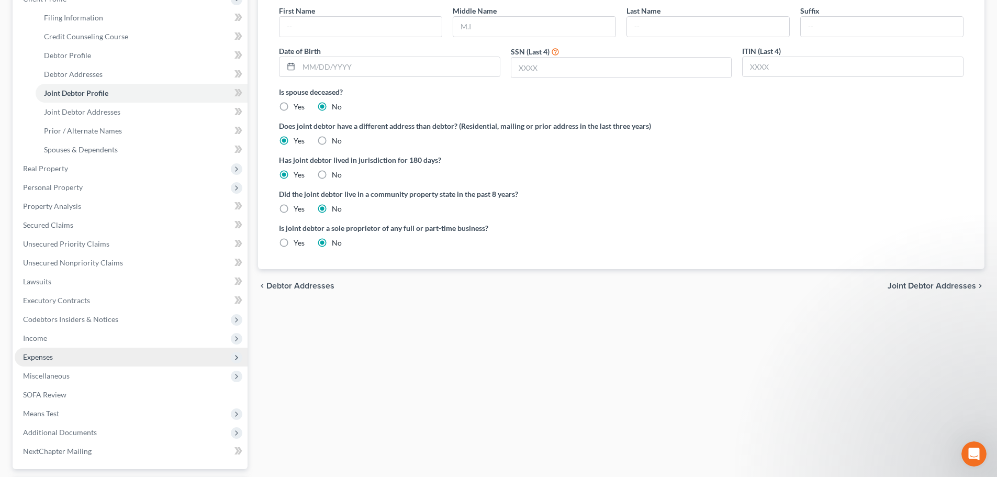
click at [89, 352] on span "Expenses" at bounding box center [131, 356] width 233 height 19
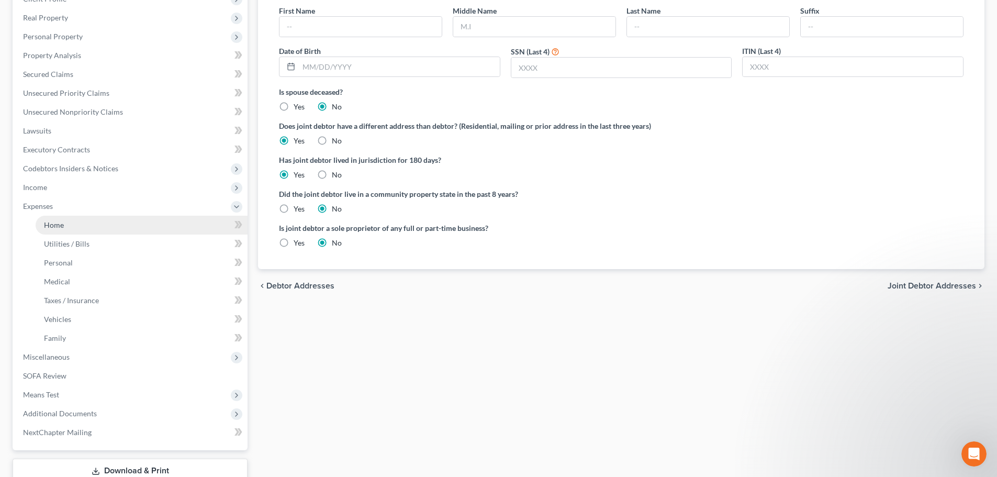
click at [115, 227] on link "Home" at bounding box center [142, 225] width 212 height 19
